Goal: Navigation & Orientation: Understand site structure

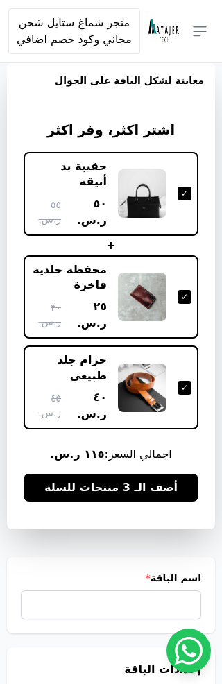
click at [199, 29] on icon "button" at bounding box center [200, 31] width 17 height 17
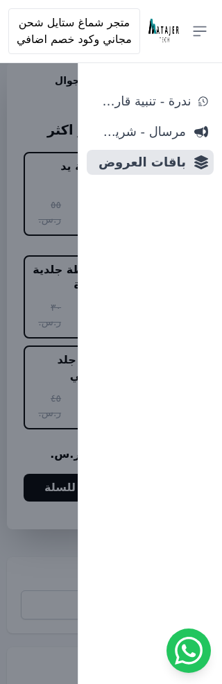
click at [134, 171] on span "باقات العروض" at bounding box center [139, 162] width 94 height 19
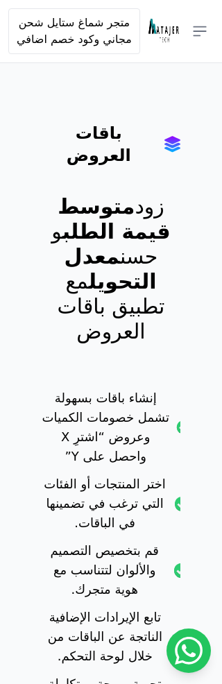
click at [198, 28] on icon "button" at bounding box center [200, 31] width 17 height 17
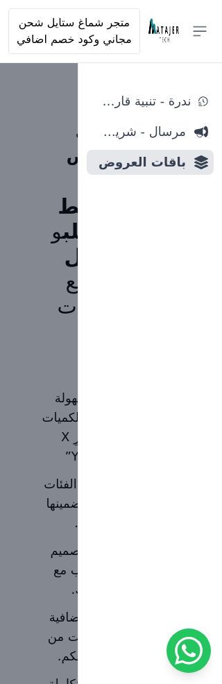
click at [116, 104] on span "ندرة - تنبية قارب علي النفاذ" at bounding box center [141, 101] width 98 height 19
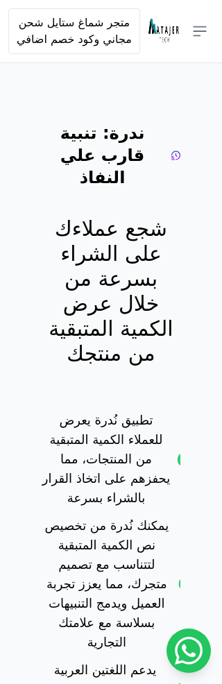
click at [192, 33] on icon "button" at bounding box center [200, 31] width 17 height 17
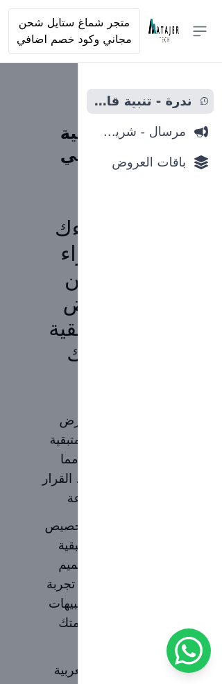
click at [136, 140] on span "مرسال - شريط دعاية" at bounding box center [139, 131] width 94 height 19
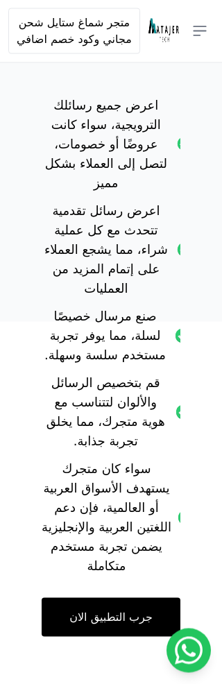
scroll to position [419, 0]
